Goal: Navigation & Orientation: Find specific page/section

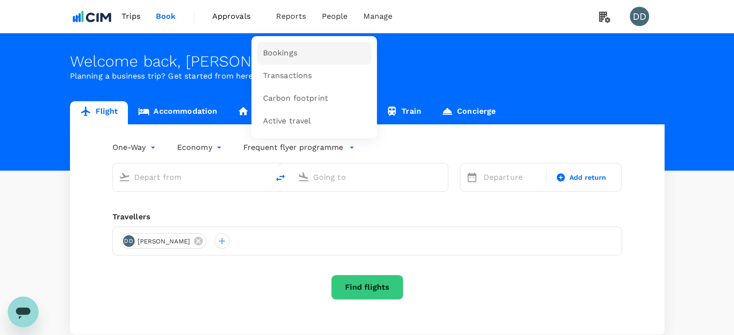
click at [313, 52] on link "Bookings" at bounding box center [314, 53] width 114 height 23
click at [295, 51] on span "Bookings" at bounding box center [280, 53] width 34 height 11
